Goal: Complete application form: Complete application form

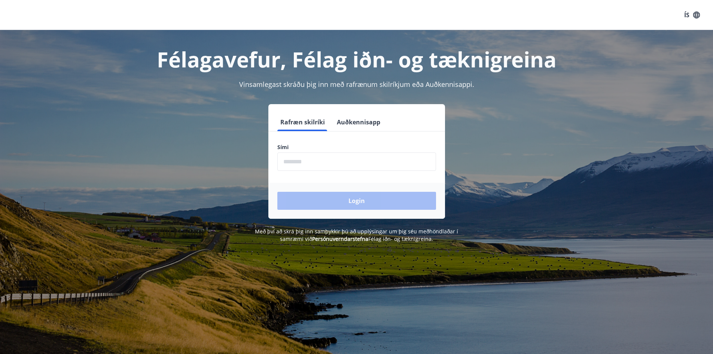
click at [304, 168] on input "phone" at bounding box center [356, 161] width 159 height 18
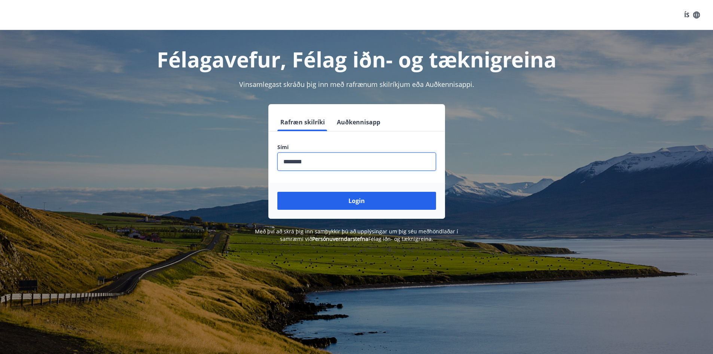
type input "********"
click at [327, 200] on button "Login" at bounding box center [356, 201] width 159 height 18
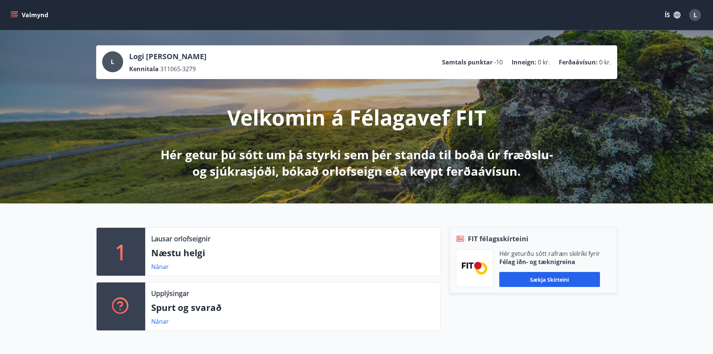
click at [33, 16] on button "Valmynd" at bounding box center [30, 14] width 42 height 13
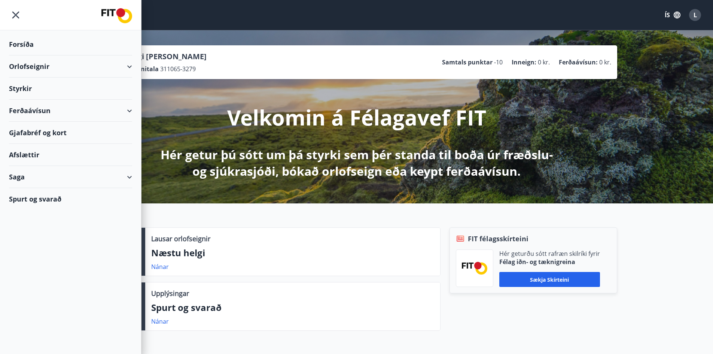
click at [26, 89] on div "Styrkir" at bounding box center [70, 88] width 123 height 22
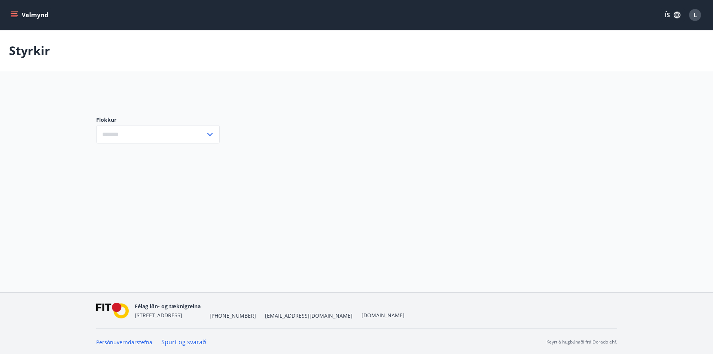
type input "***"
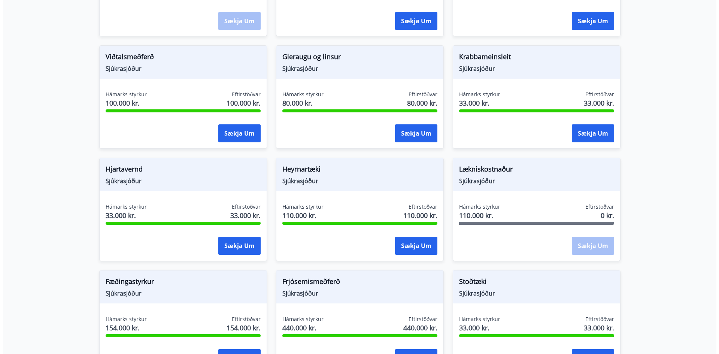
scroll to position [337, 0]
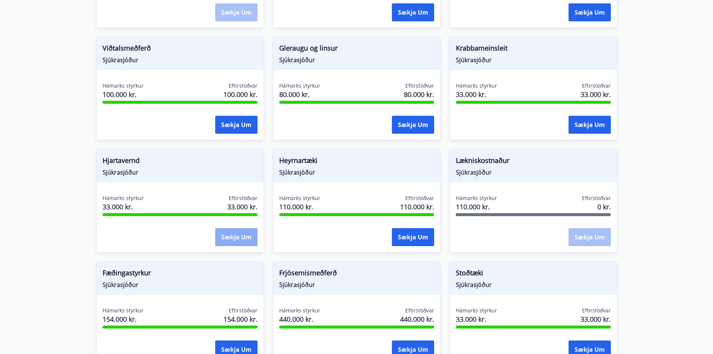
click at [233, 230] on button "Sækja um" at bounding box center [236, 237] width 42 height 18
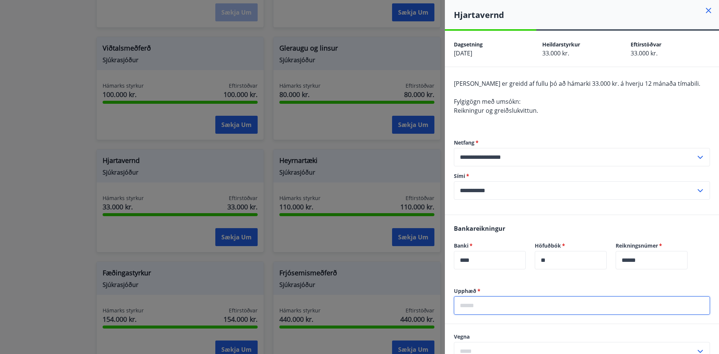
click at [472, 307] on input "text" at bounding box center [582, 305] width 256 height 18
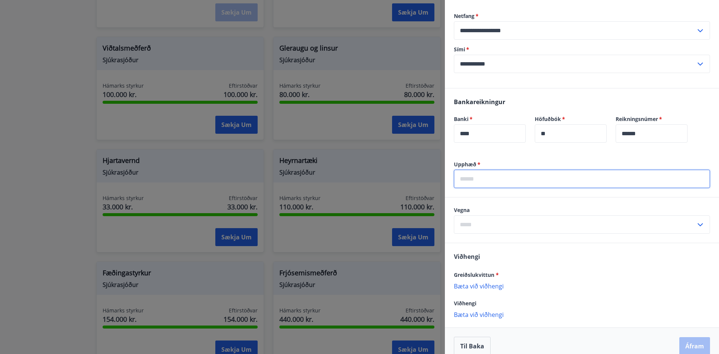
scroll to position [137, 0]
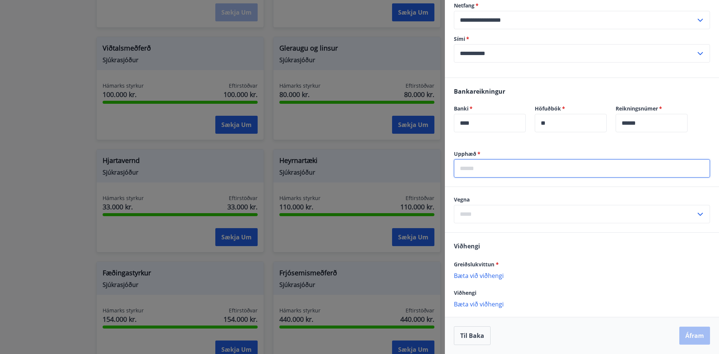
click at [694, 211] on div "Vegna ​" at bounding box center [582, 209] width 256 height 27
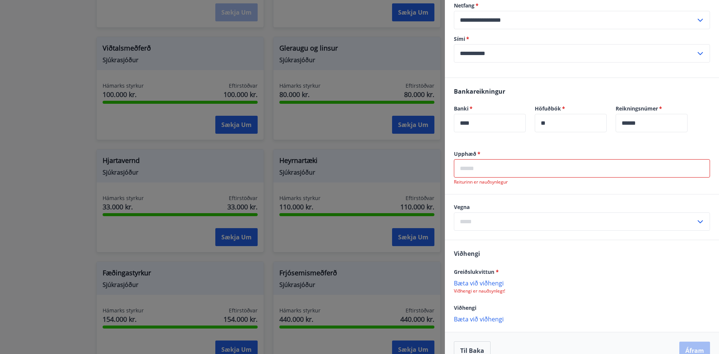
click at [696, 217] on icon at bounding box center [700, 221] width 9 height 9
click at [475, 240] on li "Hjartavernd" at bounding box center [581, 237] width 255 height 13
type input "**********"
click at [468, 171] on input "text" at bounding box center [582, 168] width 256 height 18
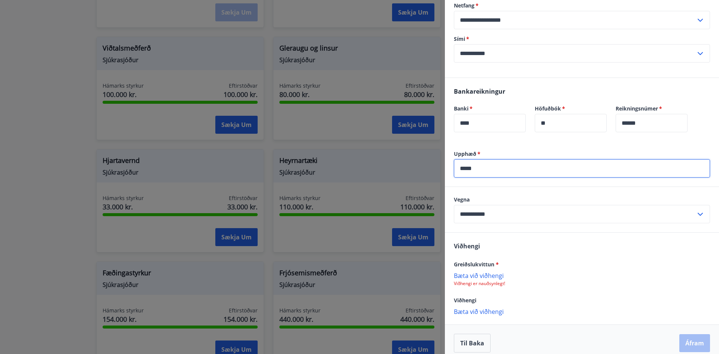
scroll to position [145, 0]
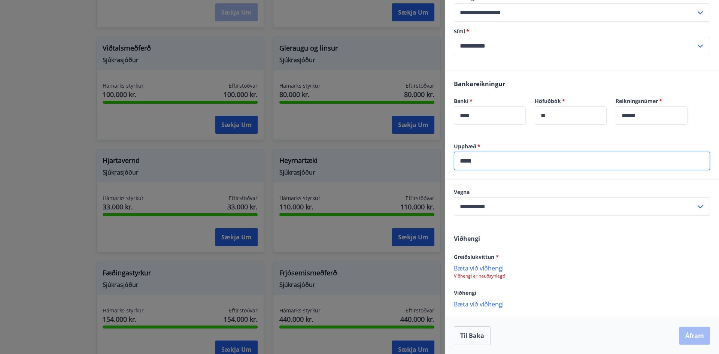
type input "*****"
click at [494, 307] on p "Bæta við viðhengi" at bounding box center [582, 303] width 256 height 7
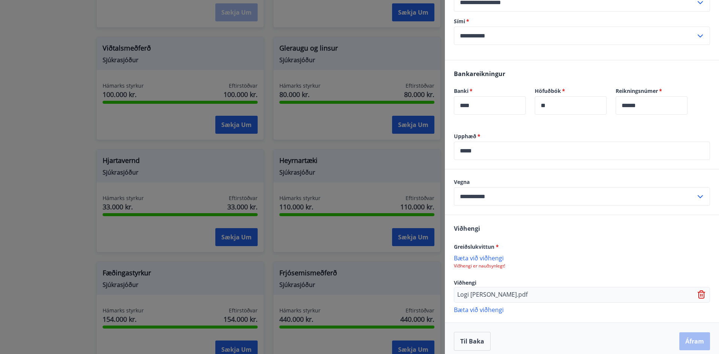
scroll to position [160, 0]
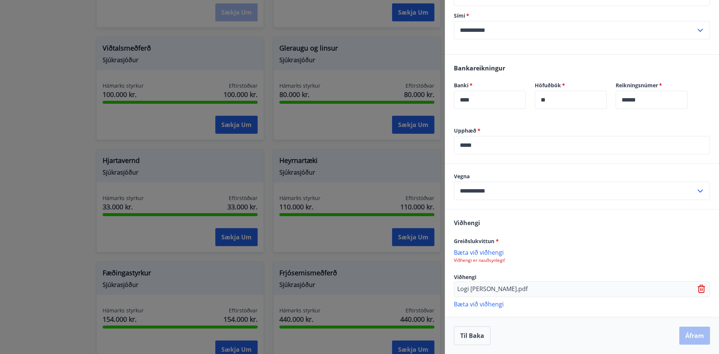
click at [495, 258] on p "Viðhengi er nauðsynlegt!" at bounding box center [582, 260] width 256 height 6
click at [500, 239] on div "Greiðslukvittun *" at bounding box center [582, 240] width 256 height 9
click at [482, 261] on p "Viðhengi er nauðsynlegt!" at bounding box center [582, 260] width 256 height 6
click at [473, 253] on p "Bæta við viðhengi" at bounding box center [582, 251] width 256 height 7
click at [702, 290] on icon at bounding box center [702, 290] width 1 height 3
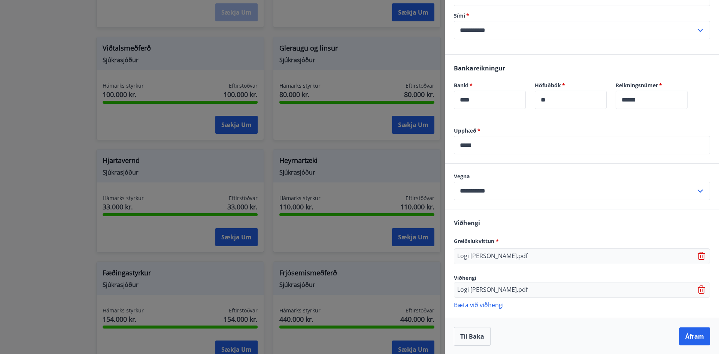
scroll to position [145, 0]
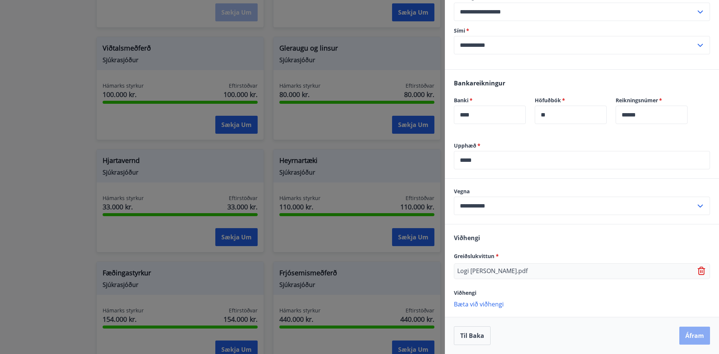
click at [693, 337] on button "Áfram" at bounding box center [694, 335] width 31 height 18
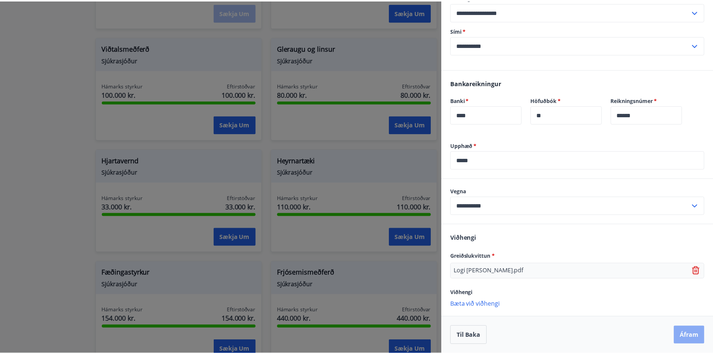
scroll to position [0, 0]
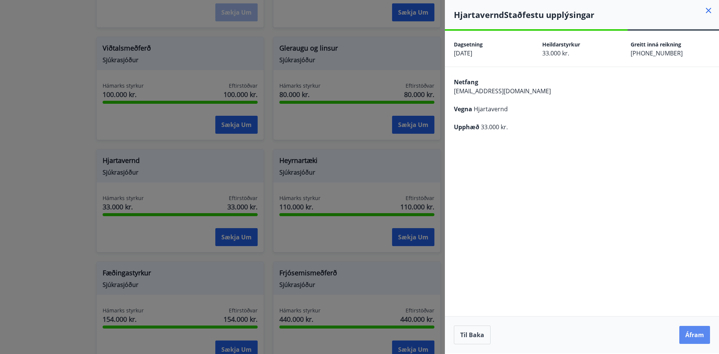
click at [687, 333] on button "Áfram" at bounding box center [694, 335] width 31 height 18
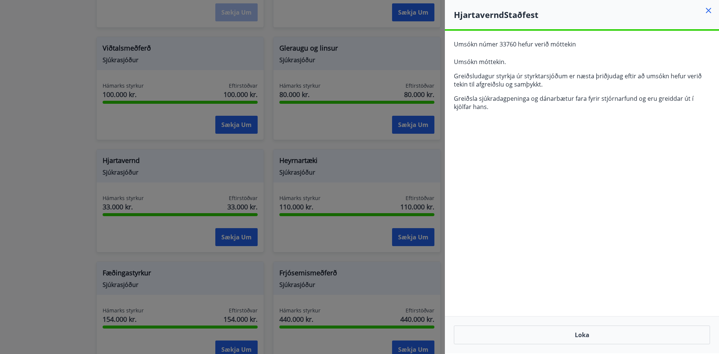
click at [710, 12] on icon at bounding box center [708, 10] width 5 height 5
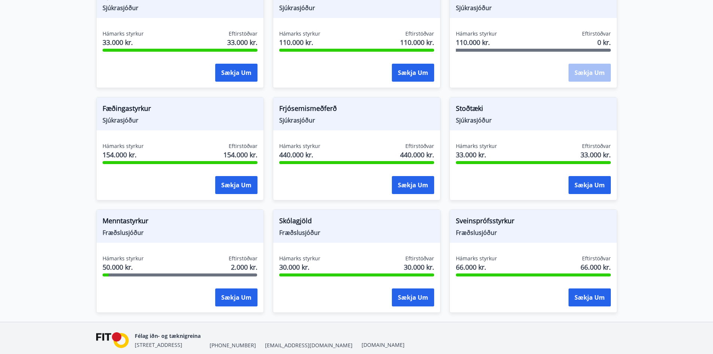
scroll to position [524, 0]
